Goal: Task Accomplishment & Management: Use online tool/utility

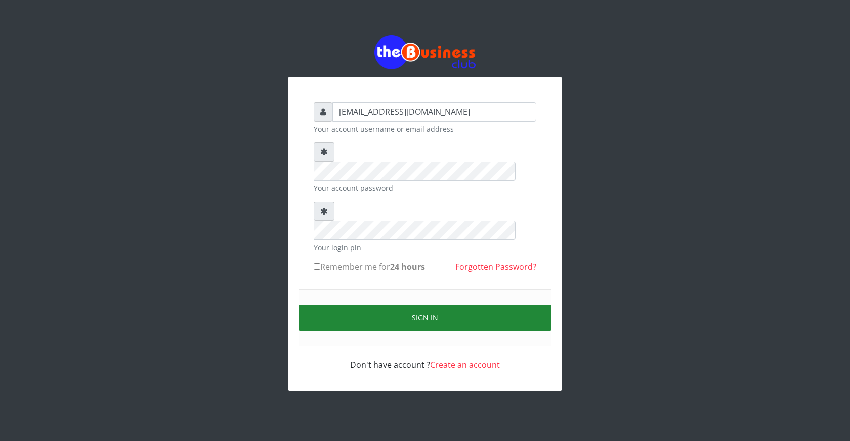
click at [440, 305] on button "Sign in" at bounding box center [425, 318] width 253 height 26
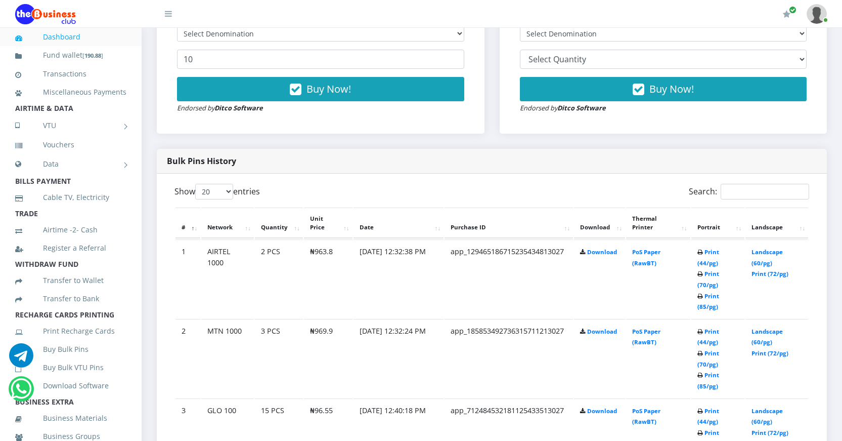
scroll to position [405, 0]
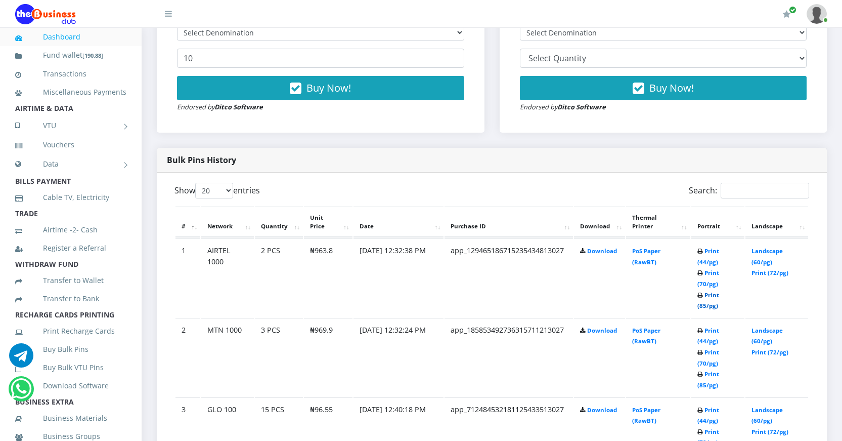
click at [703, 305] on link "Print (85/pg)" at bounding box center [709, 300] width 22 height 19
click at [703, 383] on link "Print (85/pg)" at bounding box center [709, 379] width 22 height 19
